Goal: Check status

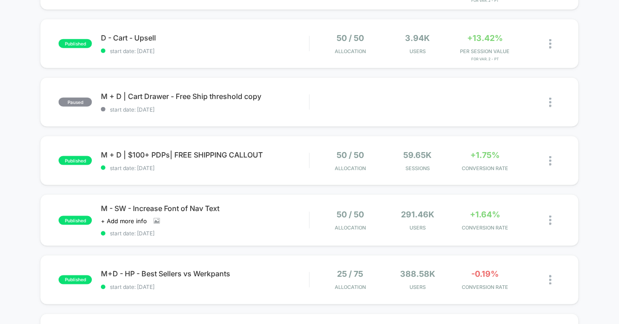
scroll to position [331, 0]
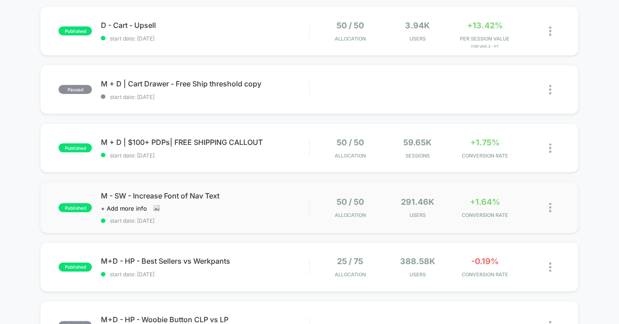
click at [265, 222] on div "published M - SW - Increase Font of Nav Text Click to view images Click to edit…" at bounding box center [309, 208] width 538 height 52
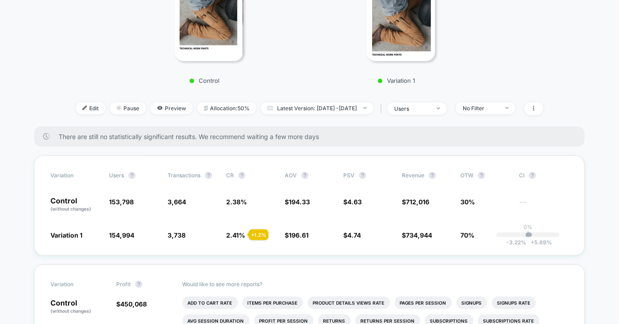
scroll to position [229, 0]
